Goal: Task Accomplishment & Management: Manage account settings

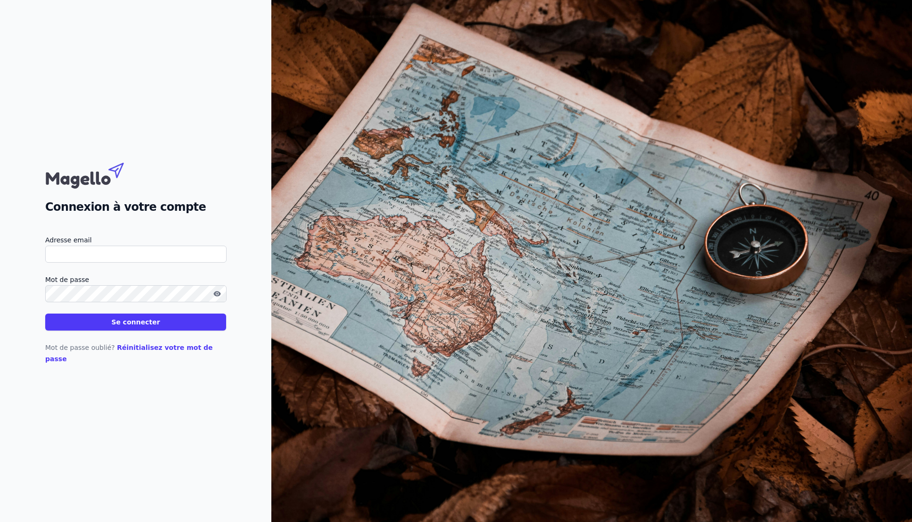
click at [90, 185] on img at bounding box center [94, 174] width 99 height 33
type input "[EMAIL_ADDRESS][DOMAIN_NAME]"
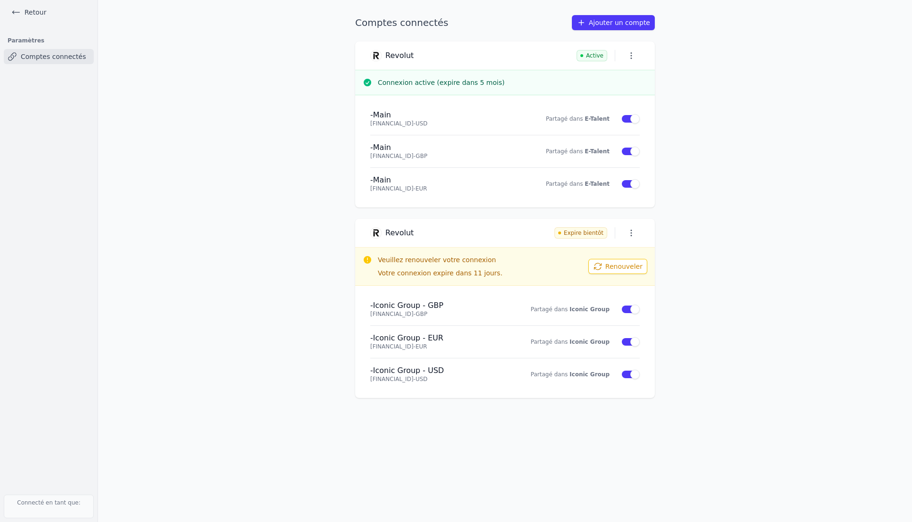
click at [638, 268] on button "Renouveler" at bounding box center [618, 266] width 59 height 15
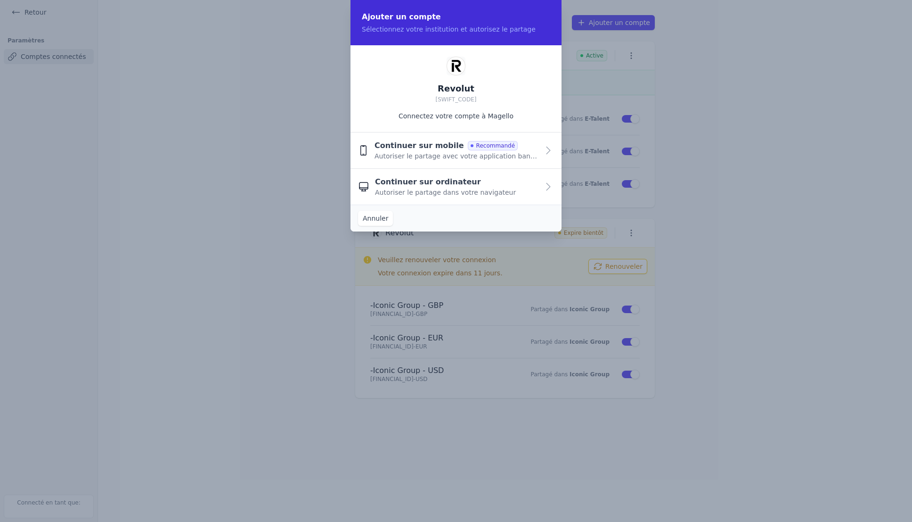
click at [432, 153] on span "Autoriser le partage avec votre application bancaire" at bounding box center [457, 155] width 164 height 9
